Goal: Task Accomplishment & Management: Manage account settings

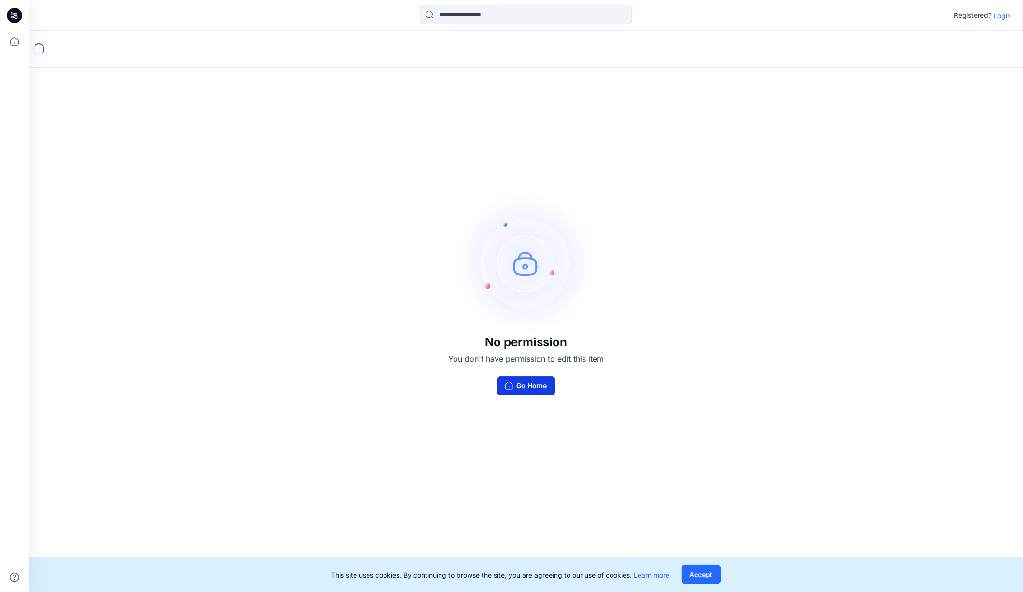
click at [532, 387] on button "Go Home" at bounding box center [526, 385] width 58 height 19
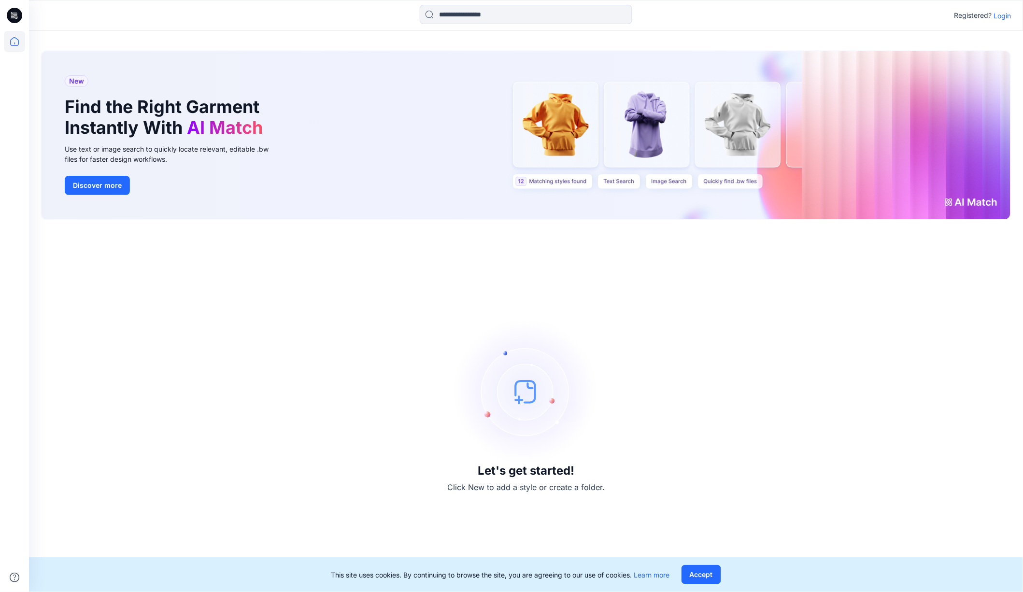
click at [1004, 12] on p "Login" at bounding box center [1002, 16] width 17 height 10
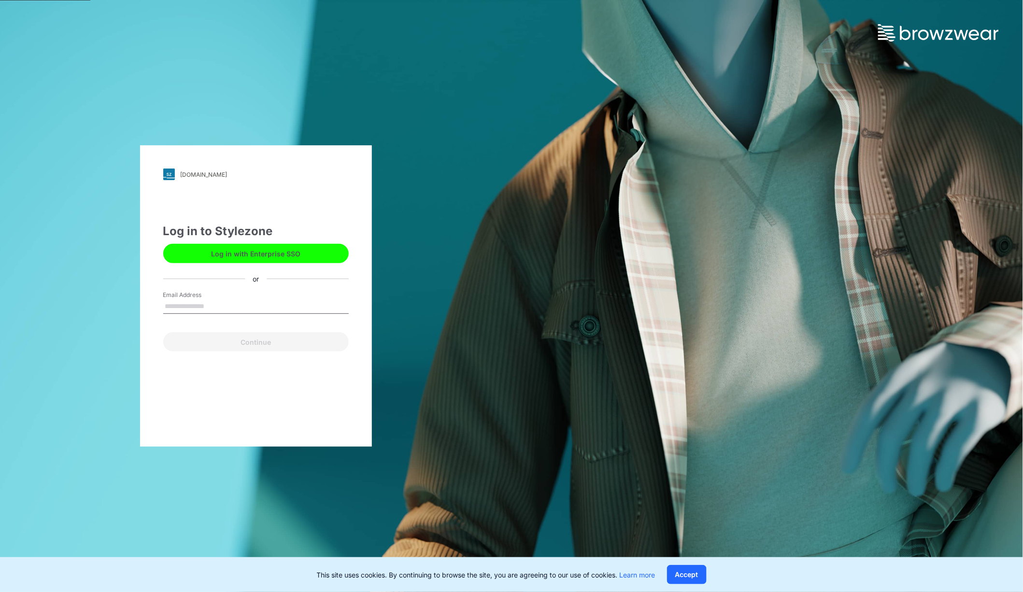
click at [184, 312] on input "Email Address" at bounding box center [256, 307] width 186 height 14
type input "**********"
click at [226, 345] on button "Continue" at bounding box center [256, 341] width 186 height 19
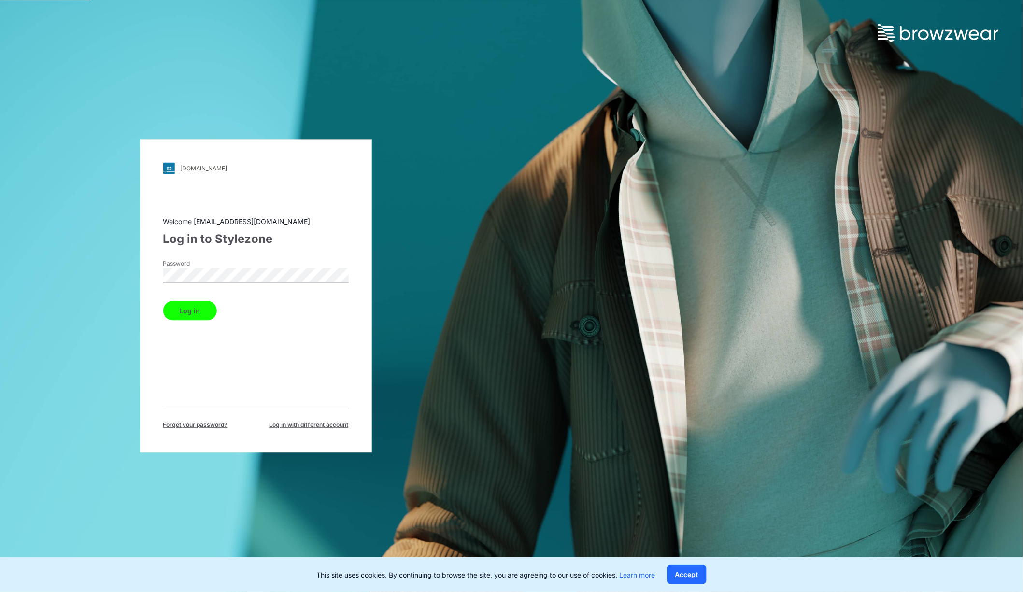
click at [191, 309] on button "Log in" at bounding box center [190, 311] width 54 height 19
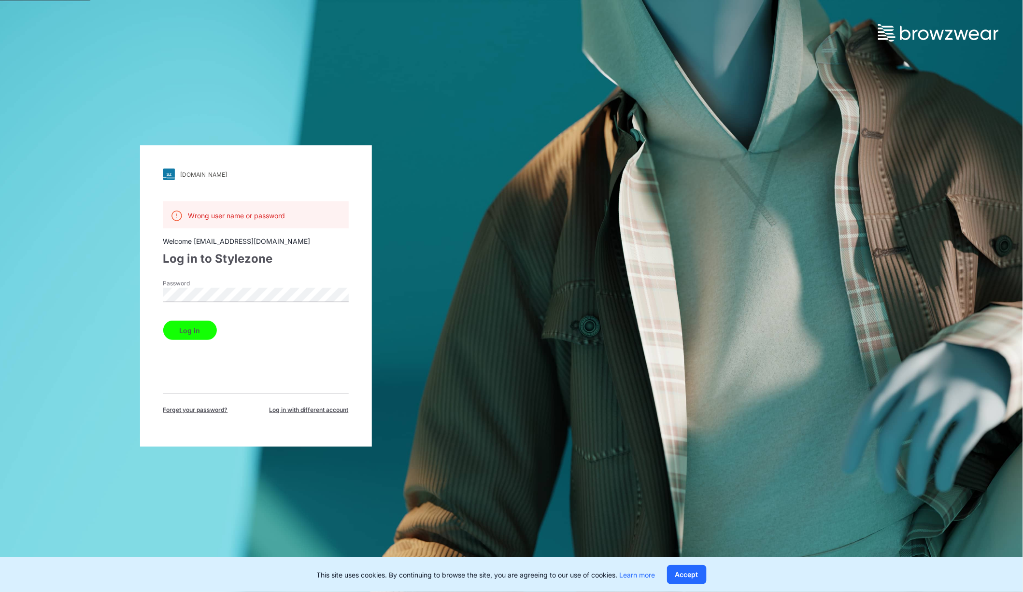
click at [89, 271] on div "hj.stylezone.com Loading... Wrong user name or password Welcome syc3840@hyunjin…" at bounding box center [256, 296] width 512 height 592
click at [163, 321] on button "Log in" at bounding box center [190, 330] width 54 height 19
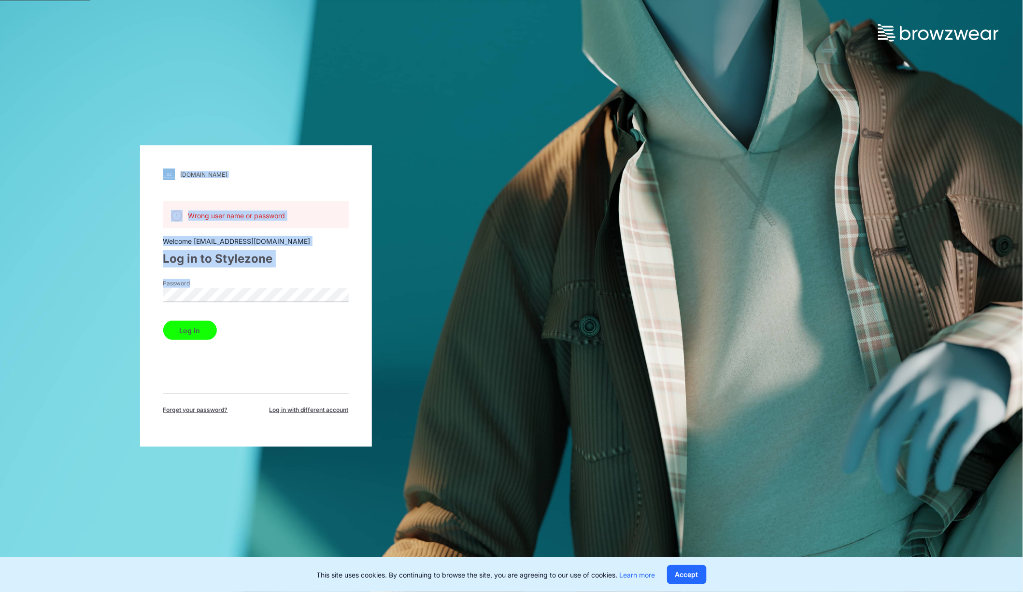
drag, startPoint x: 227, startPoint y: 287, endPoint x: 122, endPoint y: 294, distance: 105.1
click at [122, 294] on div "hj.stylezone.com Loading... Wrong user name or password Welcome syc3840@hyunjin…" at bounding box center [256, 296] width 512 height 592
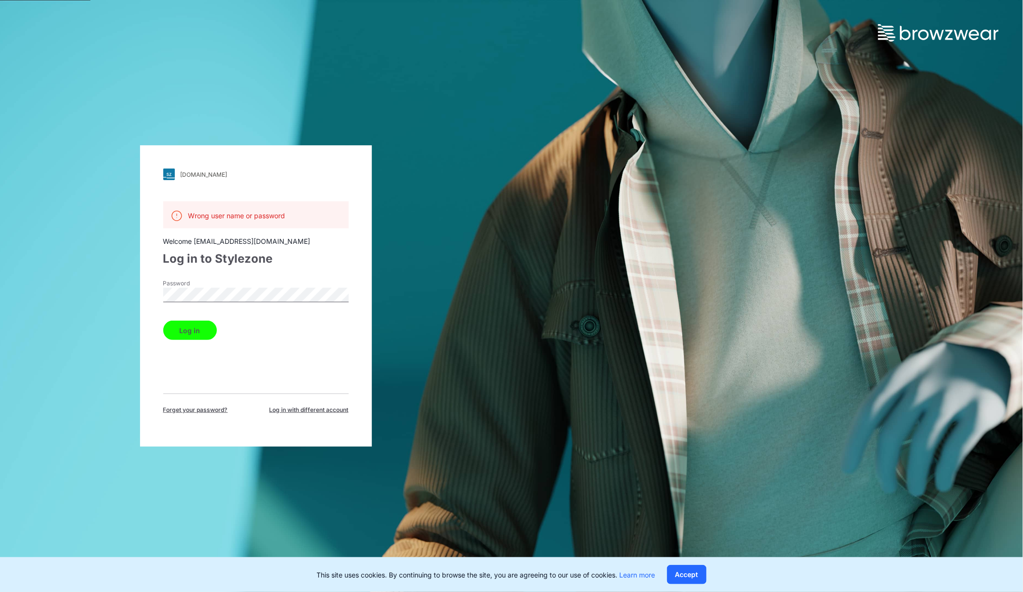
click at [120, 296] on div "hj.stylezone.com Loading... Wrong user name or password Welcome syc3840@hyunjin…" at bounding box center [256, 296] width 512 height 592
click at [163, 321] on button "Log in" at bounding box center [190, 330] width 54 height 19
drag, startPoint x: 292, startPoint y: 410, endPoint x: 242, endPoint y: 343, distance: 84.2
click at [242, 343] on div "Wrong user name or password Welcome syc3840@hyunjin.com Log in to Stylezone Pas…" at bounding box center [256, 307] width 186 height 213
click at [764, 86] on div "hj.stylezone.com Loading... Wrong user name or password Welcome syc3840@hyunjin…" at bounding box center [511, 296] width 1023 height 592
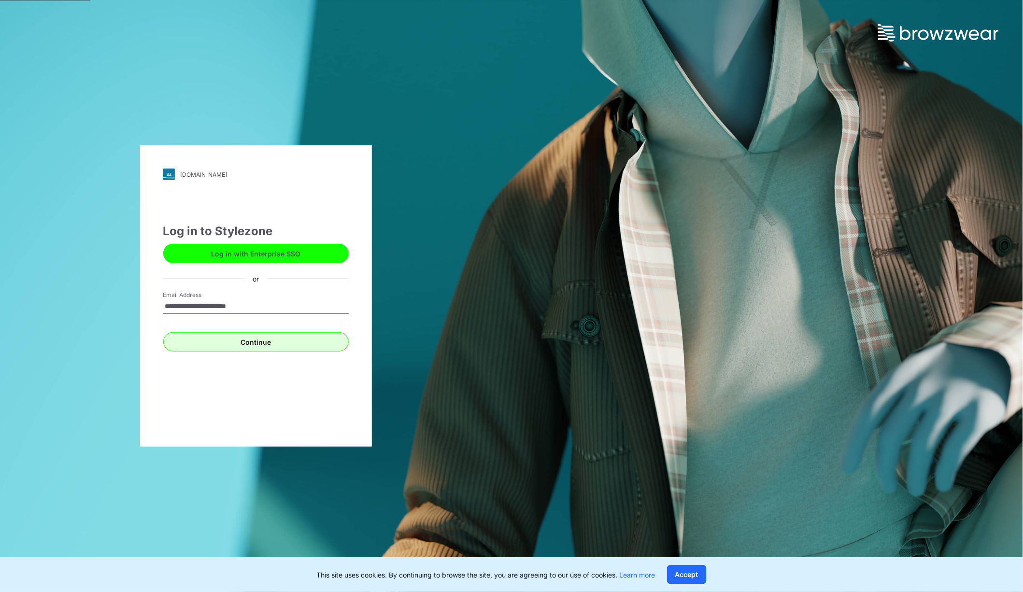
type input "**********"
click at [248, 343] on button "Continue" at bounding box center [256, 341] width 186 height 19
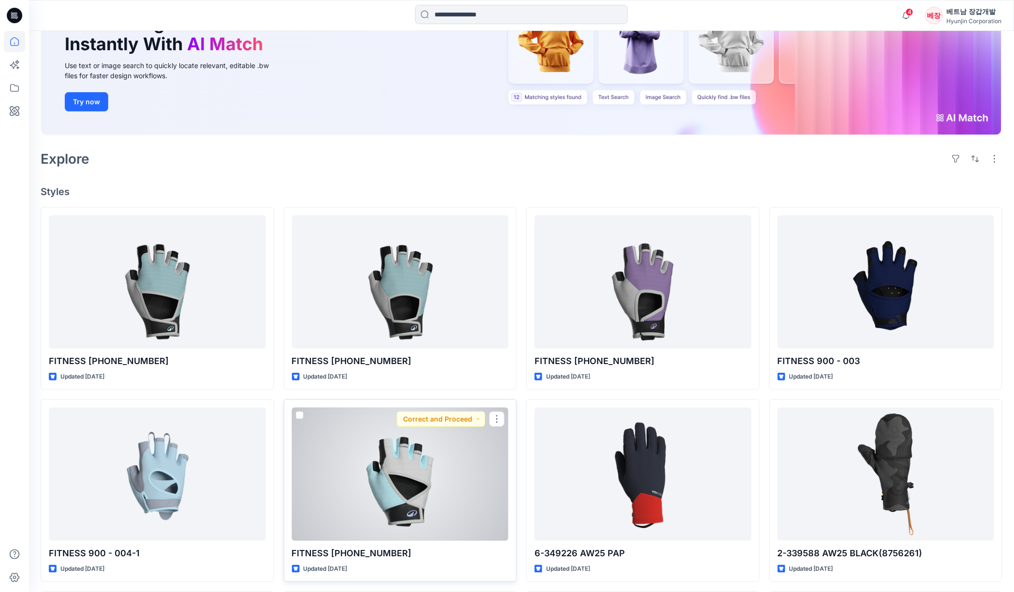
scroll to position [129, 0]
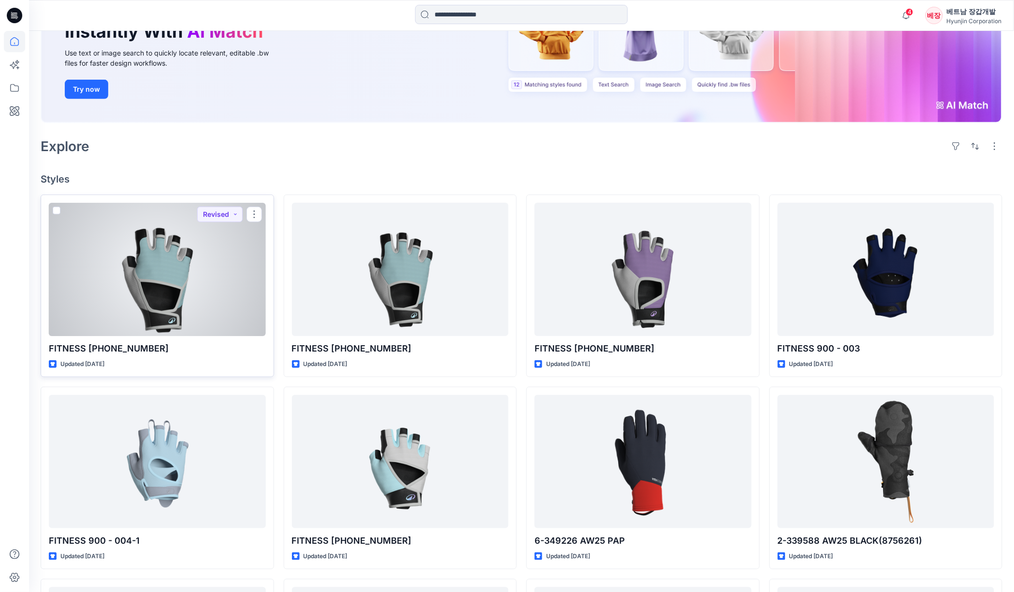
click at [157, 292] on div at bounding box center [157, 269] width 217 height 133
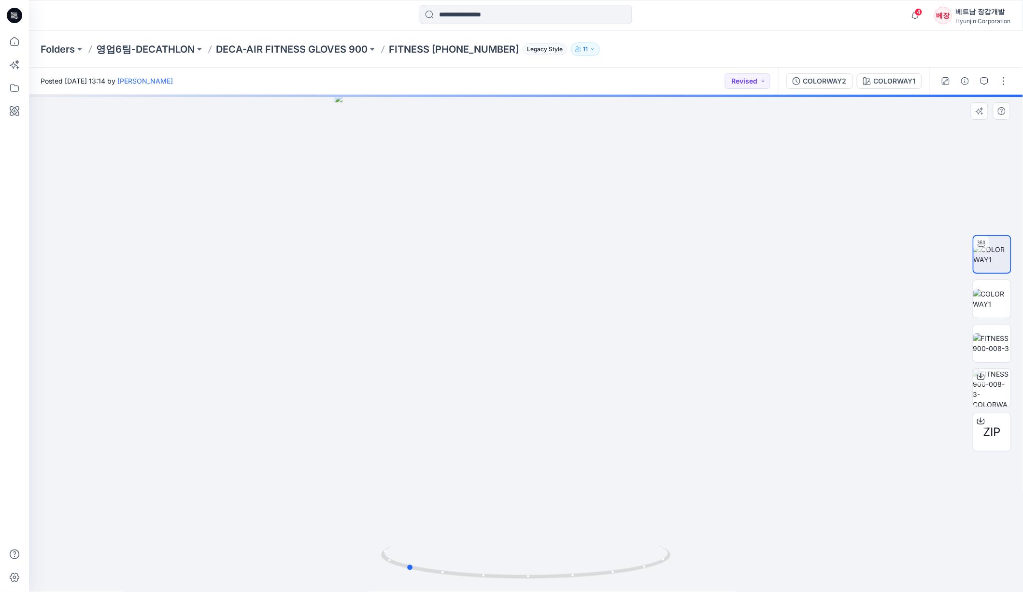
drag, startPoint x: 599, startPoint y: 425, endPoint x: 479, endPoint y: 406, distance: 121.3
click at [479, 406] on div at bounding box center [526, 344] width 994 height 498
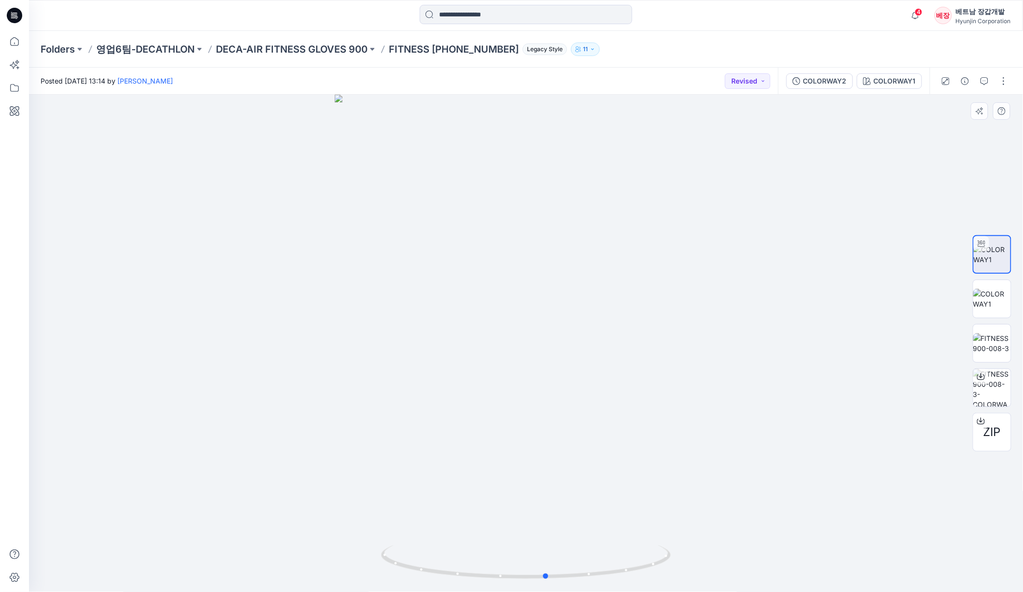
drag, startPoint x: 556, startPoint y: 451, endPoint x: 408, endPoint y: 433, distance: 148.9
click at [408, 433] on div at bounding box center [526, 344] width 994 height 498
drag, startPoint x: 573, startPoint y: 472, endPoint x: 534, endPoint y: 482, distance: 39.8
click at [534, 482] on div at bounding box center [526, 344] width 994 height 498
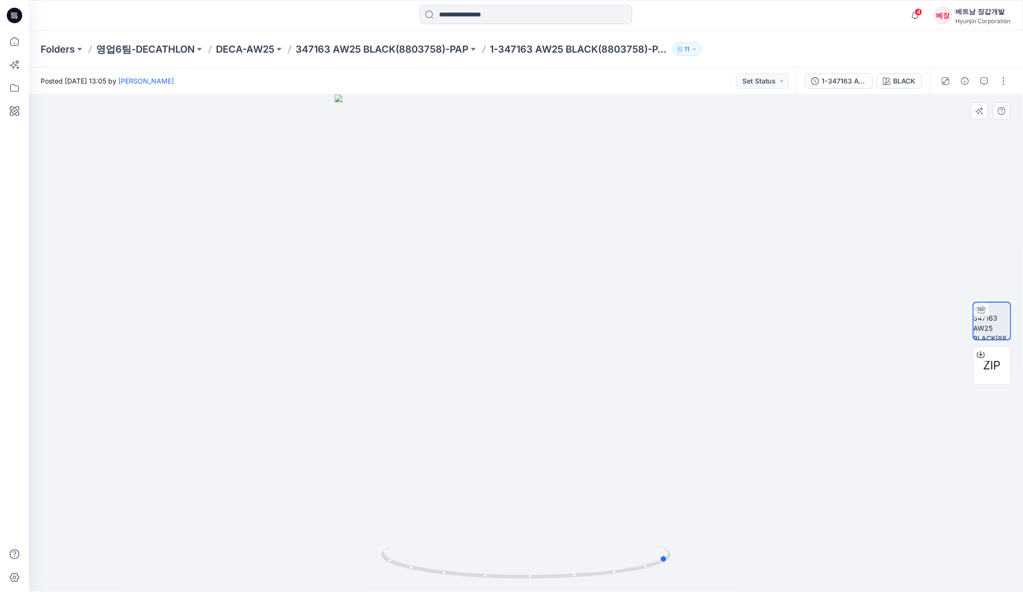
drag, startPoint x: 609, startPoint y: 456, endPoint x: 753, endPoint y: 453, distance: 143.5
click at [753, 453] on div at bounding box center [526, 344] width 994 height 498
drag, startPoint x: 561, startPoint y: 436, endPoint x: 720, endPoint y: 426, distance: 159.3
click at [721, 426] on div at bounding box center [526, 344] width 994 height 498
drag, startPoint x: 571, startPoint y: 435, endPoint x: 706, endPoint y: 434, distance: 134.8
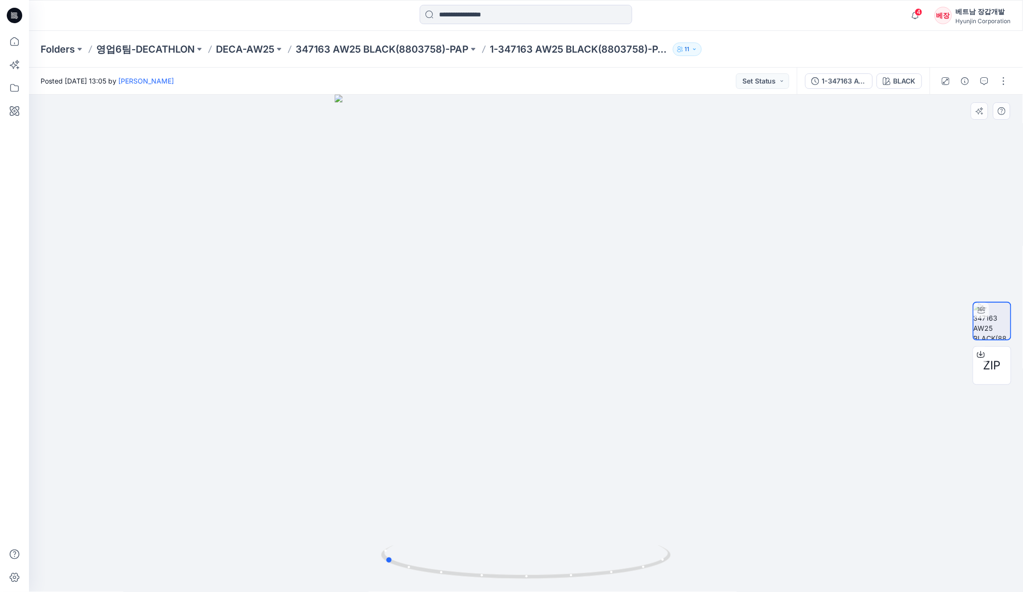
click at [706, 434] on div at bounding box center [526, 344] width 994 height 498
drag, startPoint x: 680, startPoint y: 453, endPoint x: 762, endPoint y: 446, distance: 82.5
click at [762, 446] on div at bounding box center [526, 344] width 994 height 498
